Goal: Task Accomplishment & Management: Manage account settings

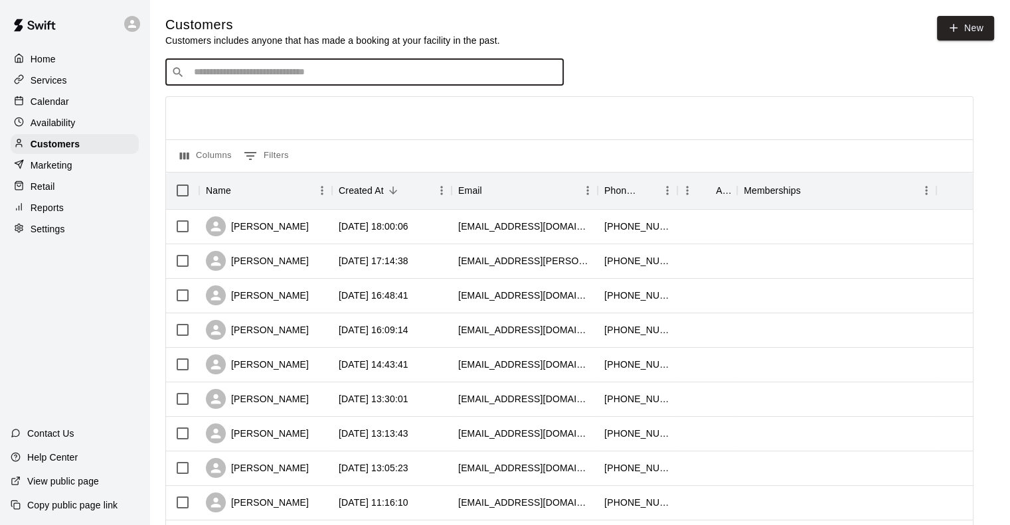
click at [290, 79] on input "Search customers by name or email" at bounding box center [374, 72] width 368 height 13
type input "*****"
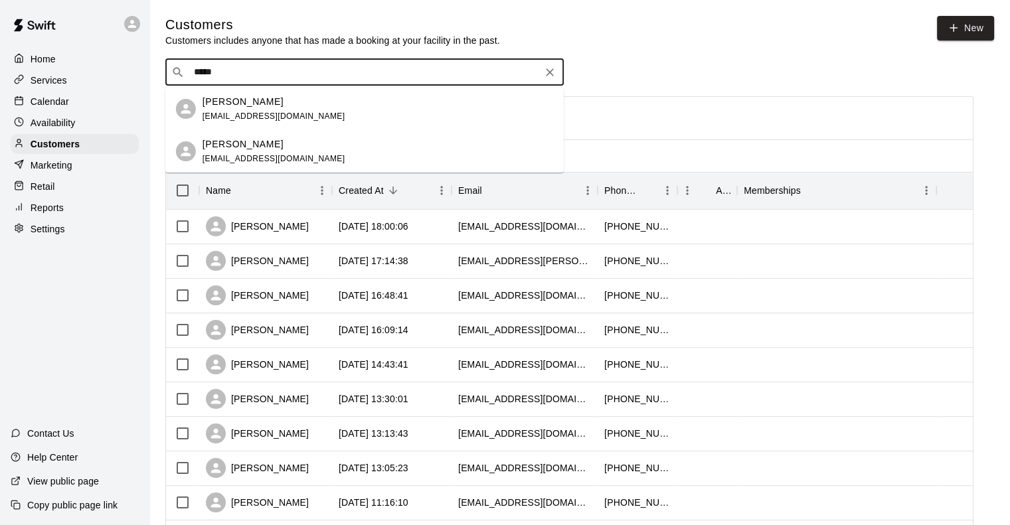
click at [203, 109] on div "[PERSON_NAME] [EMAIL_ADDRESS][DOMAIN_NAME]" at bounding box center [274, 109] width 143 height 29
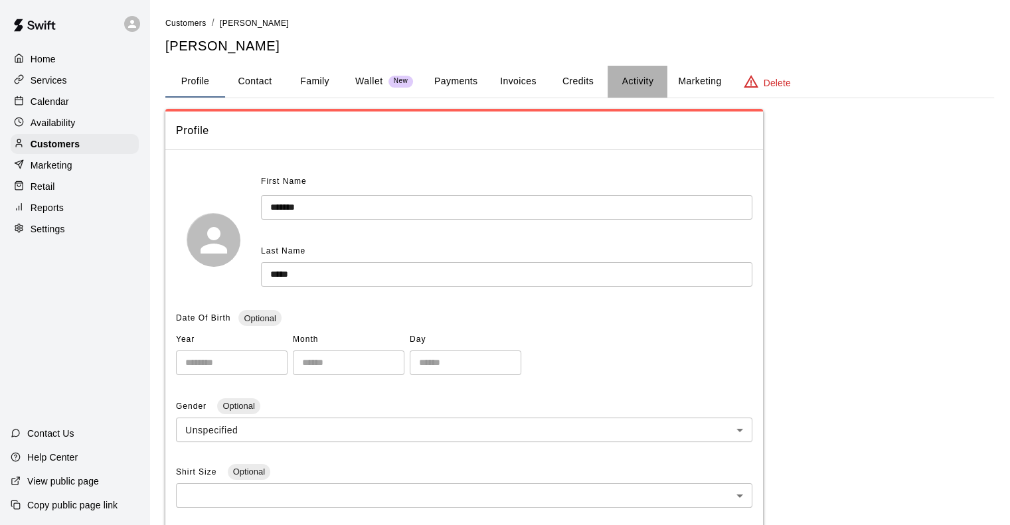
click at [640, 77] on button "Activity" at bounding box center [638, 82] width 60 height 32
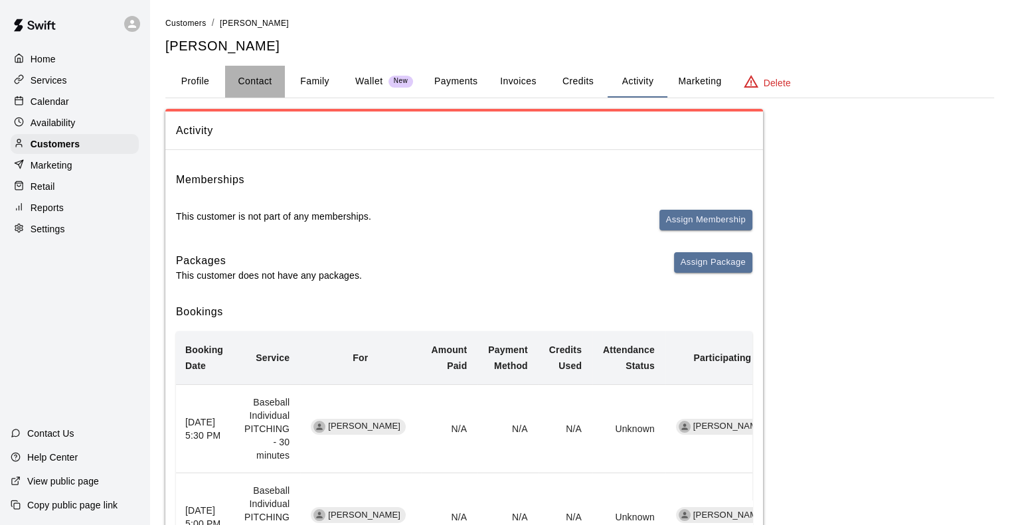
click at [246, 71] on button "Contact" at bounding box center [255, 82] width 60 height 32
select select "**"
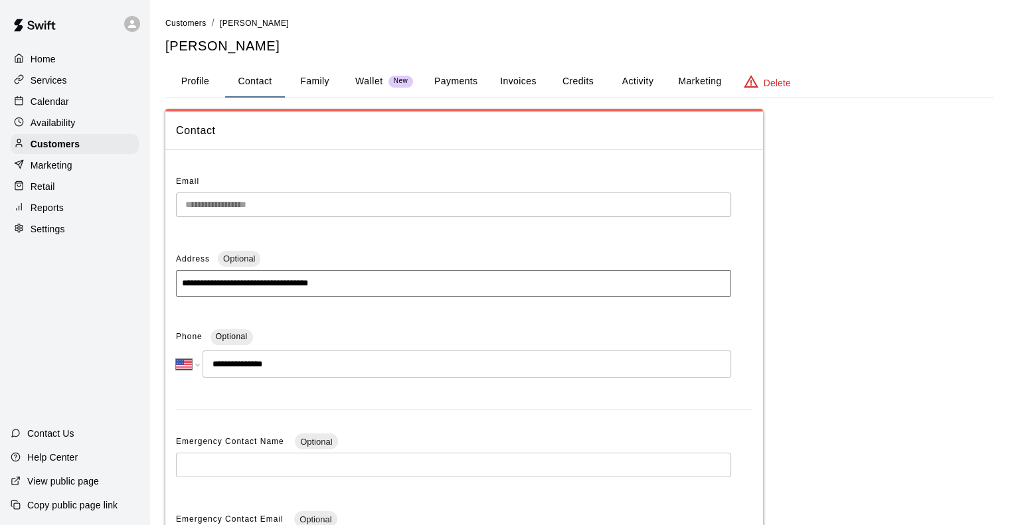
click at [461, 83] on button "Payments" at bounding box center [456, 82] width 64 height 32
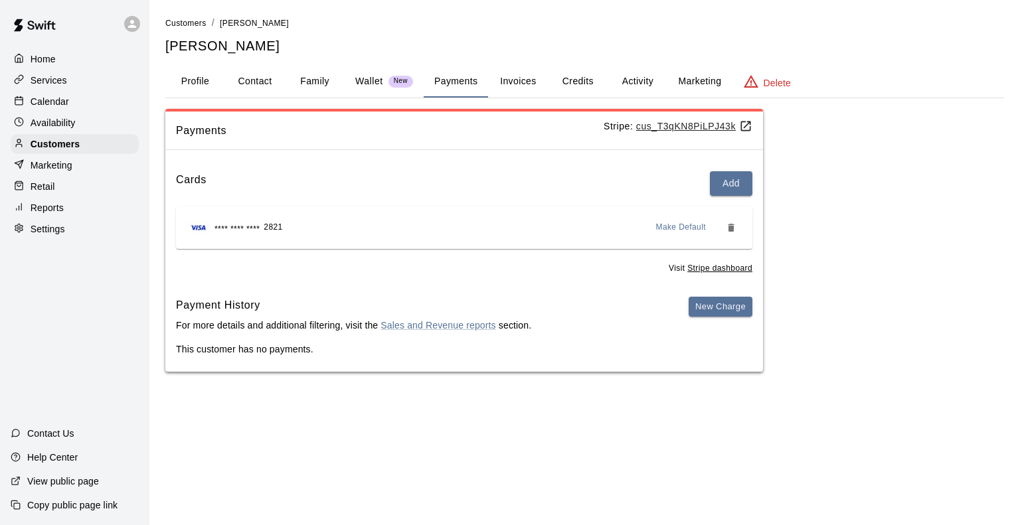
click at [583, 86] on button "Credits" at bounding box center [578, 82] width 60 height 32
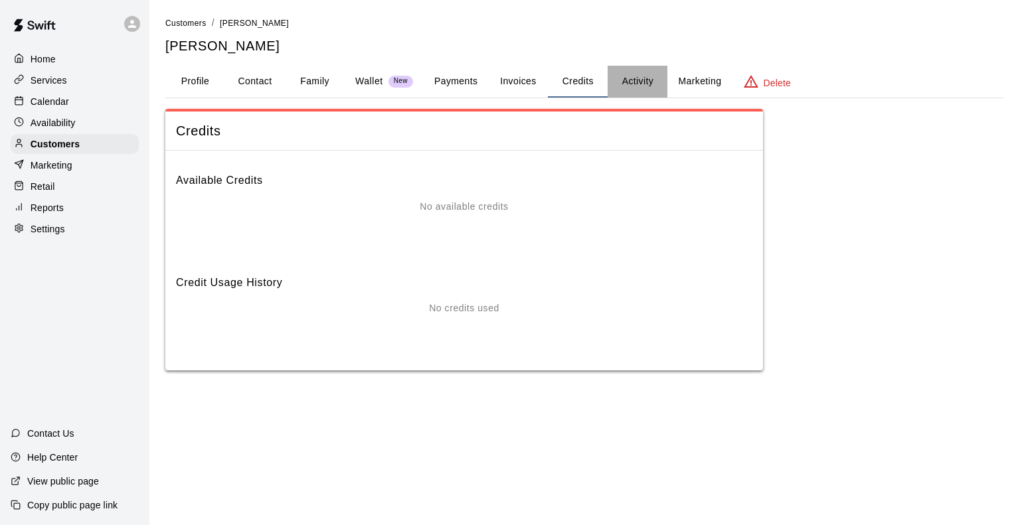
click at [645, 90] on button "Activity" at bounding box center [638, 82] width 60 height 32
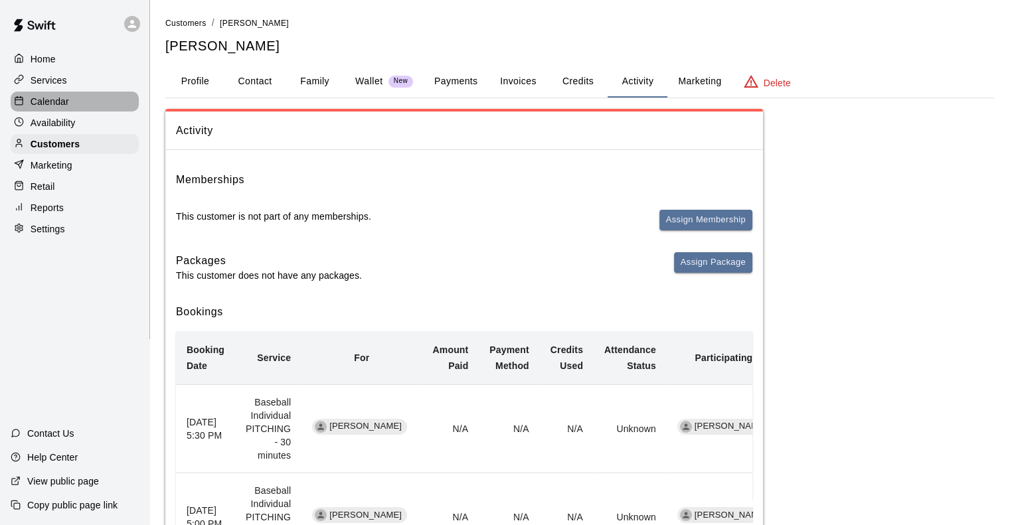
click at [40, 103] on p "Calendar" at bounding box center [50, 101] width 39 height 13
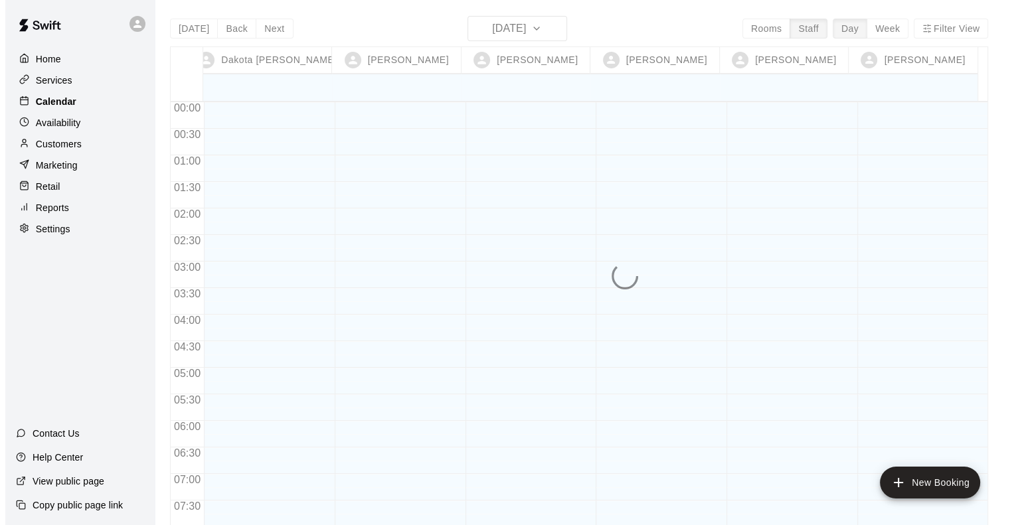
scroll to position [836, 0]
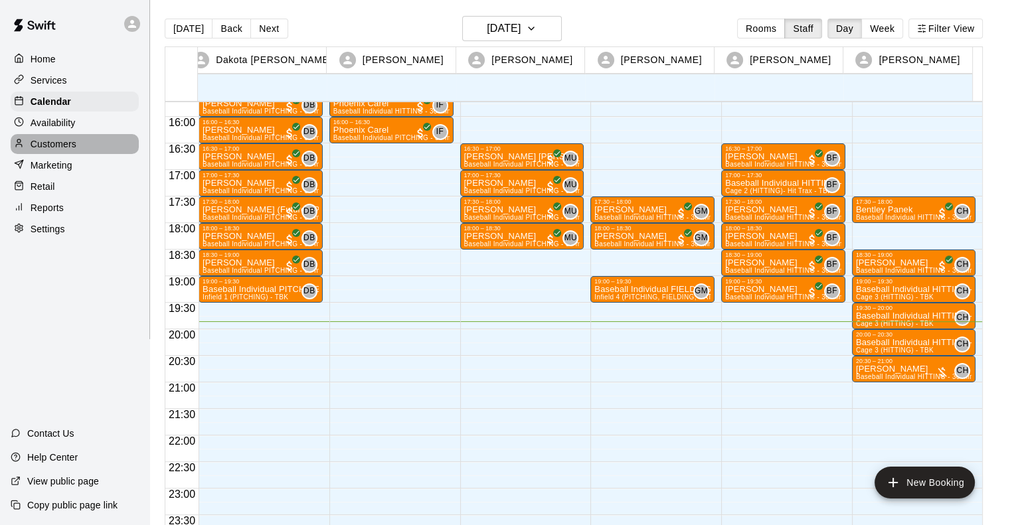
click at [39, 149] on p "Customers" at bounding box center [54, 143] width 46 height 13
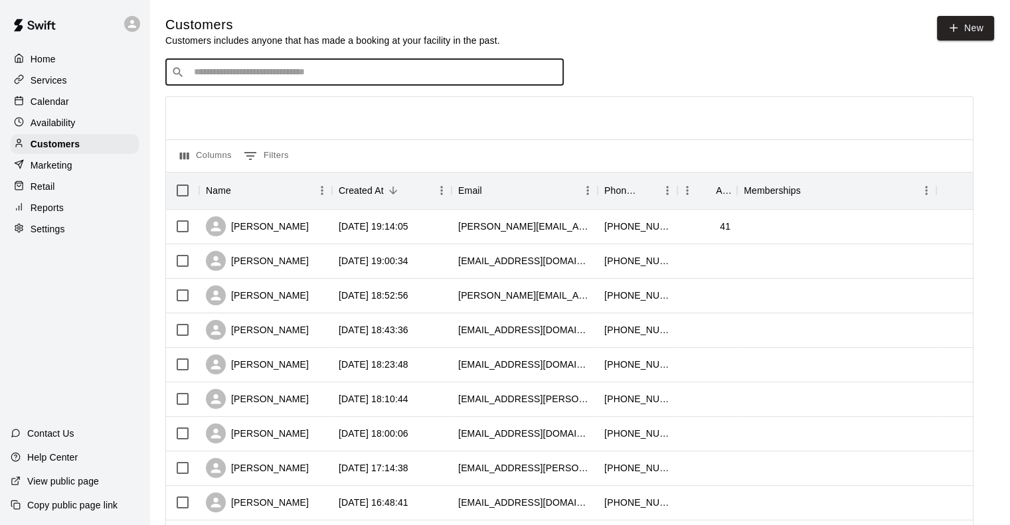
click at [249, 76] on input "Search customers by name or email" at bounding box center [374, 72] width 368 height 13
type input "*****"
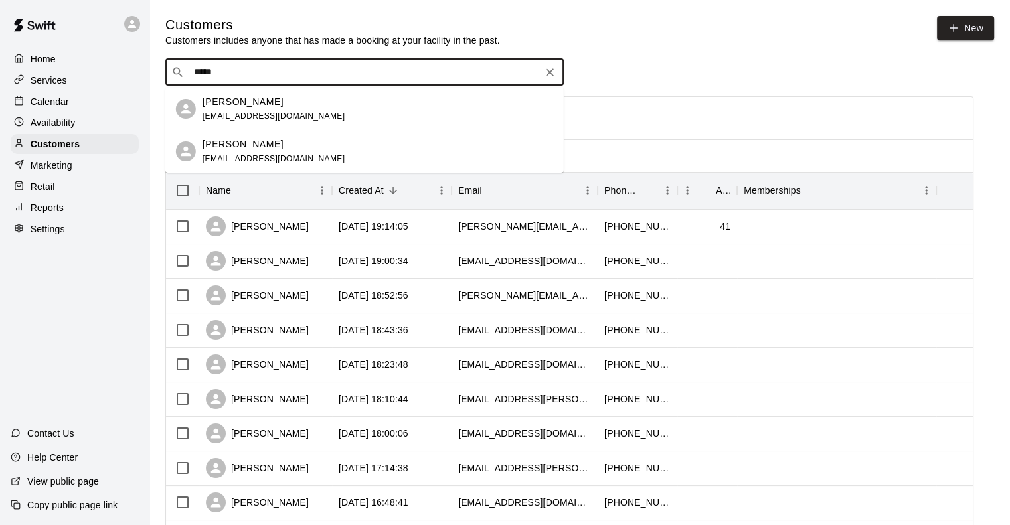
click at [222, 104] on p "[PERSON_NAME]" at bounding box center [243, 102] width 81 height 14
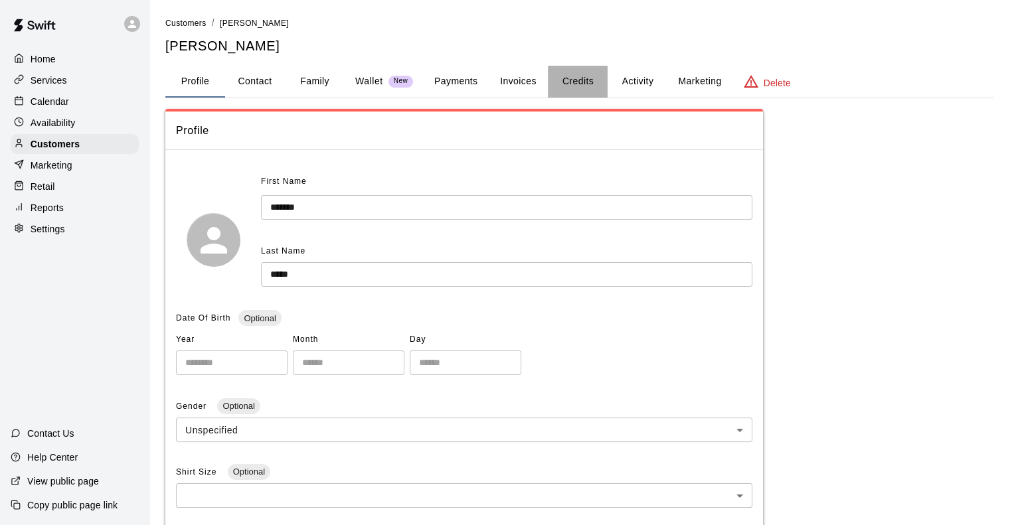
click at [589, 76] on button "Credits" at bounding box center [578, 82] width 60 height 32
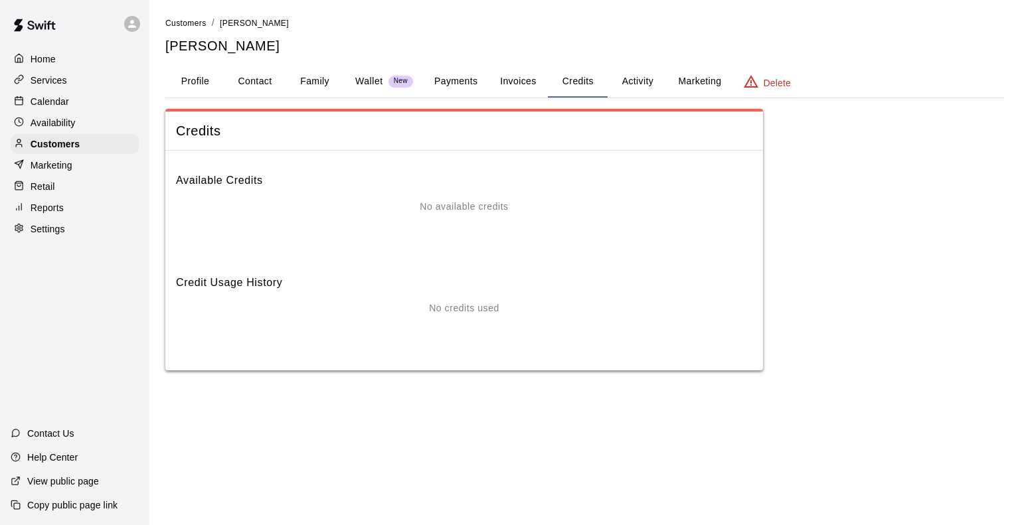
click at [465, 81] on button "Payments" at bounding box center [456, 82] width 64 height 32
